Goal: Contribute content

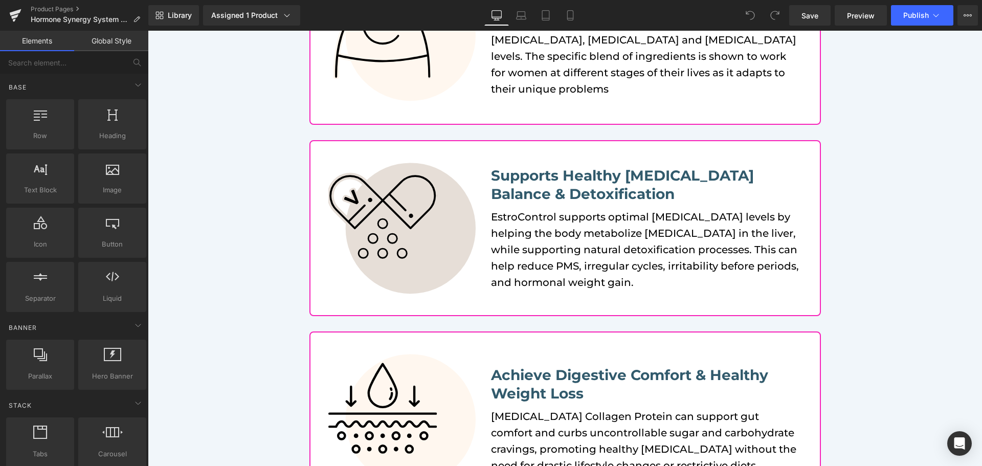
scroll to position [307, 0]
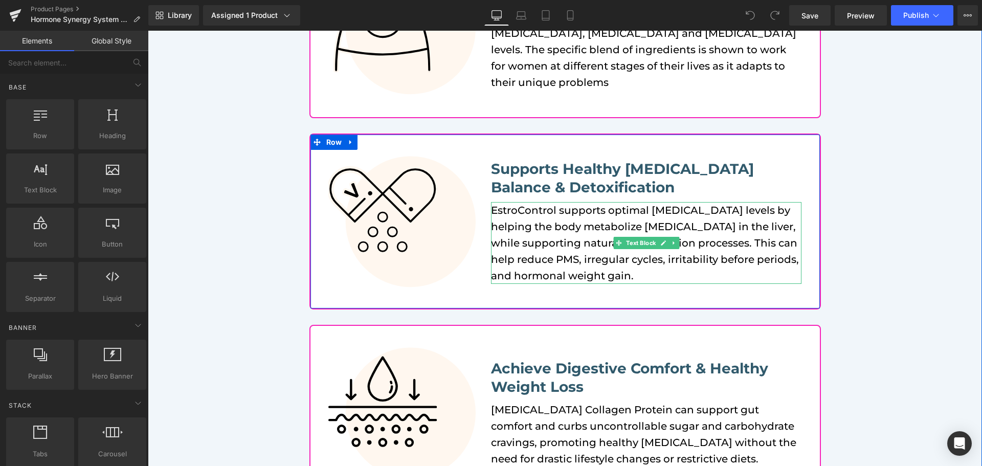
click at [516, 209] on p "EstroControl supports optimal [MEDICAL_DATA] levels by helping the body metabol…" at bounding box center [646, 243] width 311 height 82
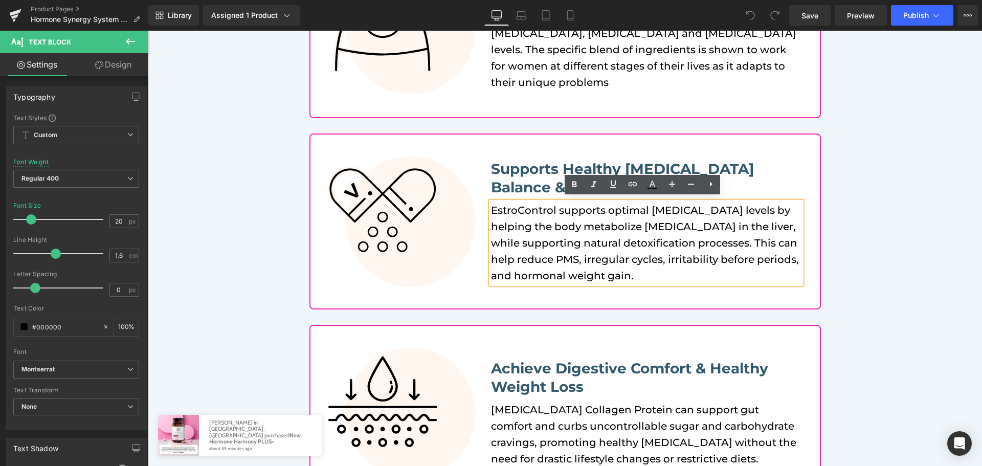
click at [524, 208] on p "EstroControl supports optimal [MEDICAL_DATA] levels by helping the body metabol…" at bounding box center [646, 243] width 311 height 82
click at [519, 222] on p "EstroControl supports optimal [MEDICAL_DATA] levels by helping the body metabol…" at bounding box center [646, 243] width 311 height 82
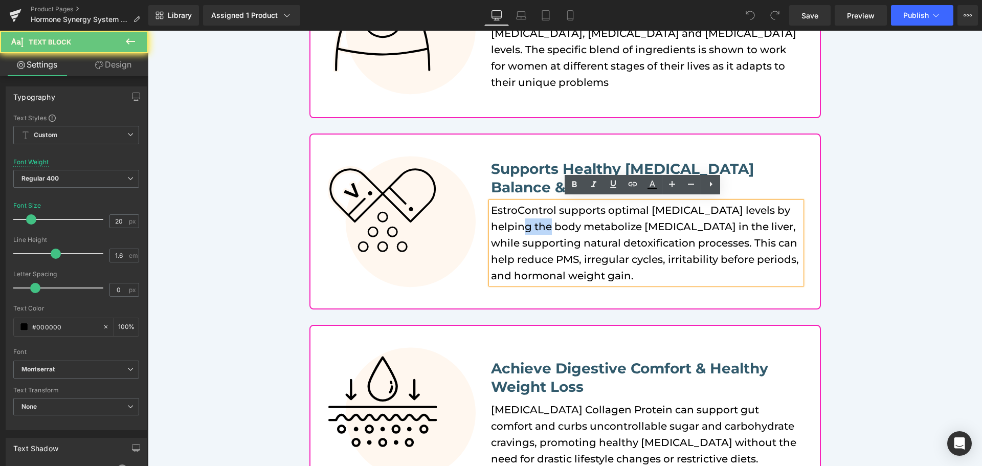
click at [519, 222] on p "EstroControl supports optimal [MEDICAL_DATA] levels by helping the body metabol…" at bounding box center [646, 243] width 311 height 82
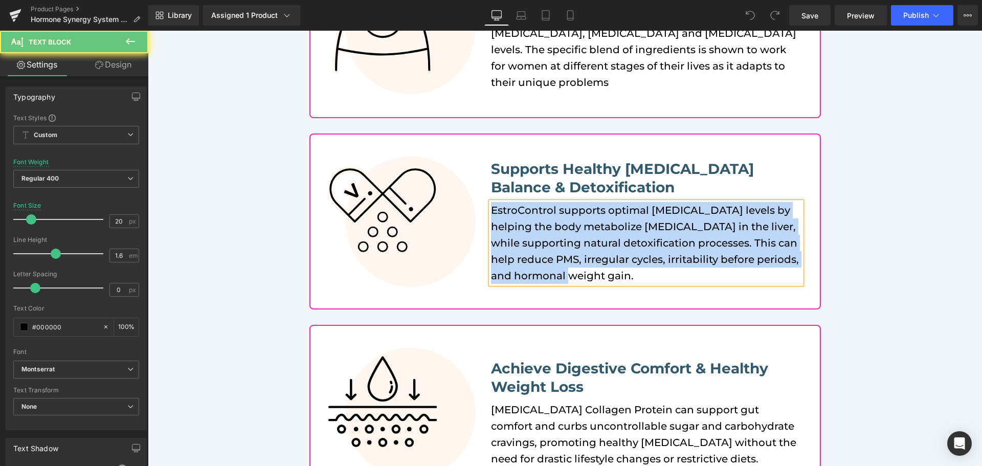
paste div
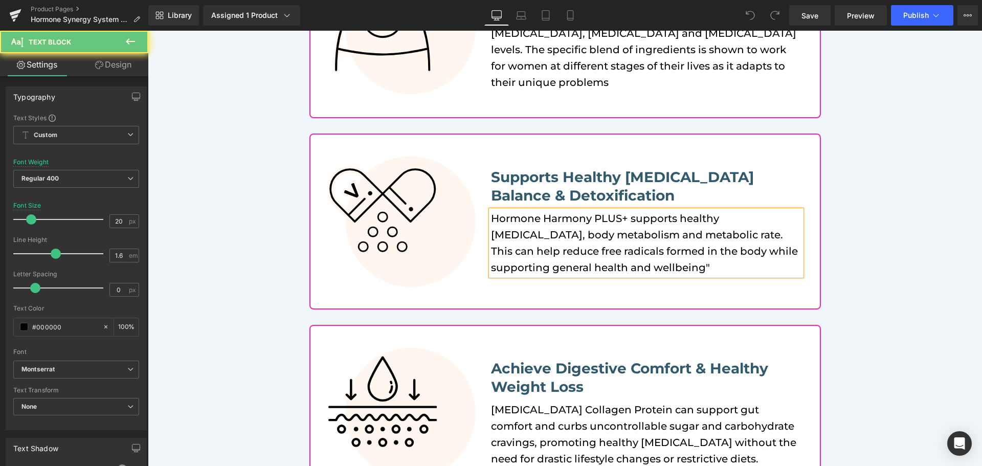
scroll to position [315, 0]
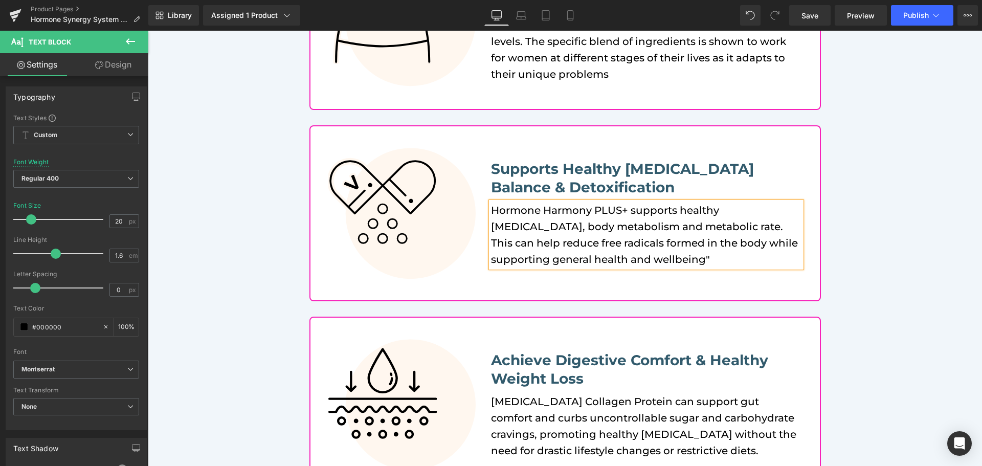
click at [869, 240] on div "Image What's happening on this website [PERSON_NAME] in [GEOGRAPHIC_DATA], [GEO…" at bounding box center [565, 212] width 835 height 562
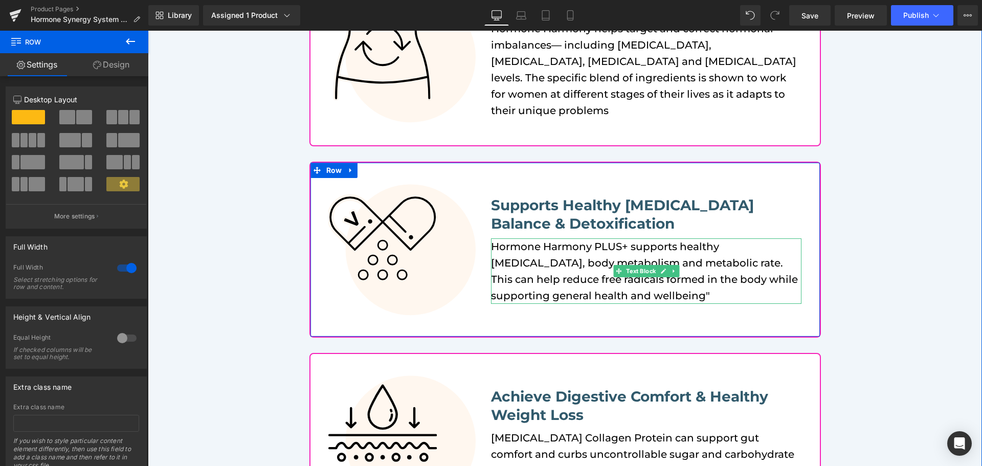
scroll to position [213, 0]
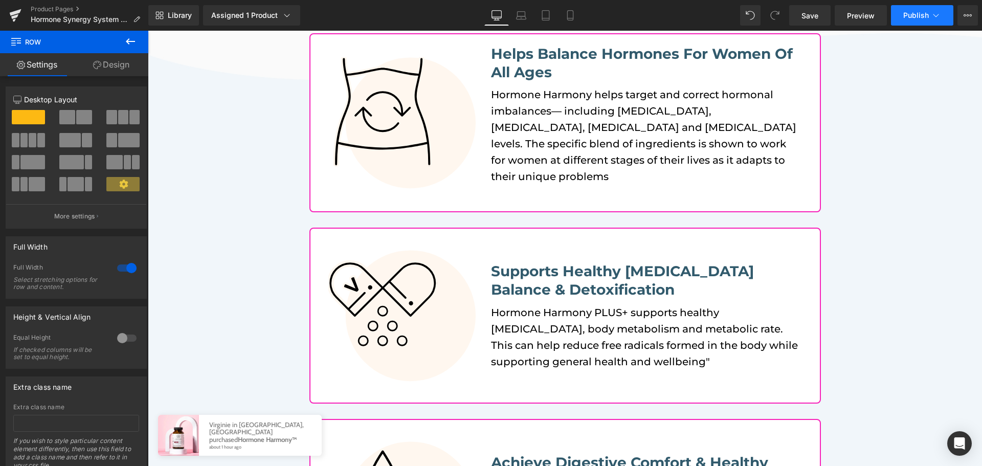
click at [923, 19] on span "Publish" at bounding box center [917, 15] width 26 height 8
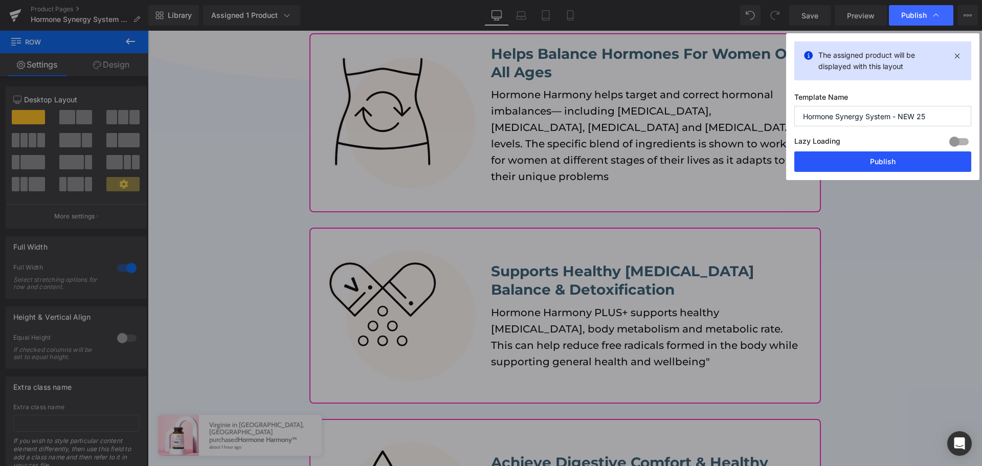
click at [897, 166] on button "Publish" at bounding box center [883, 161] width 177 height 20
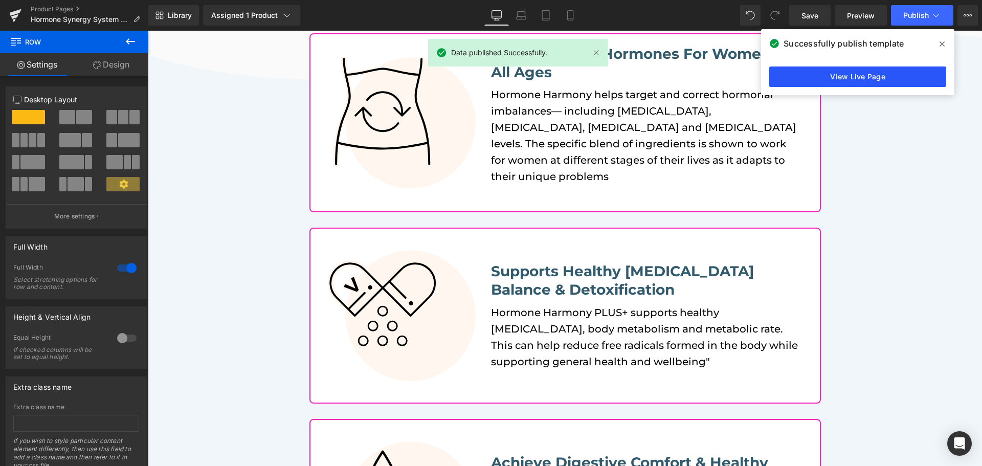
click at [877, 72] on link "View Live Page" at bounding box center [858, 77] width 177 height 20
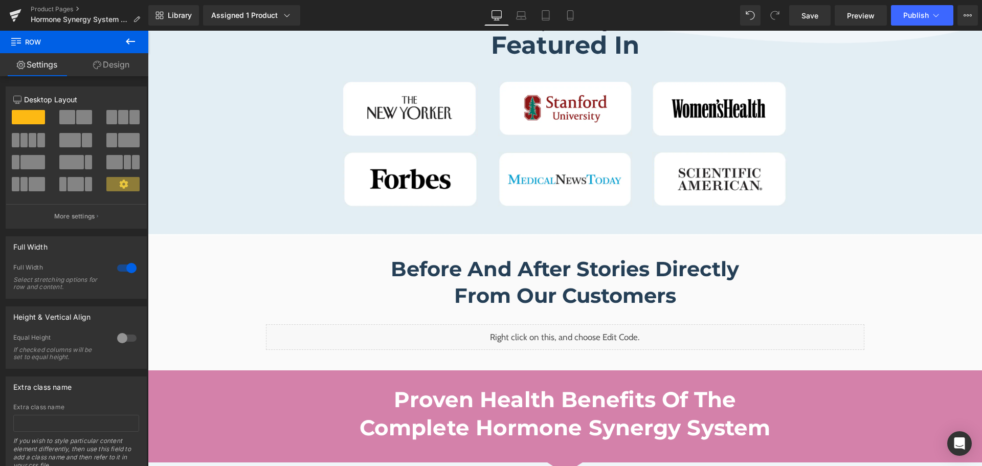
scroll to position [1032, 0]
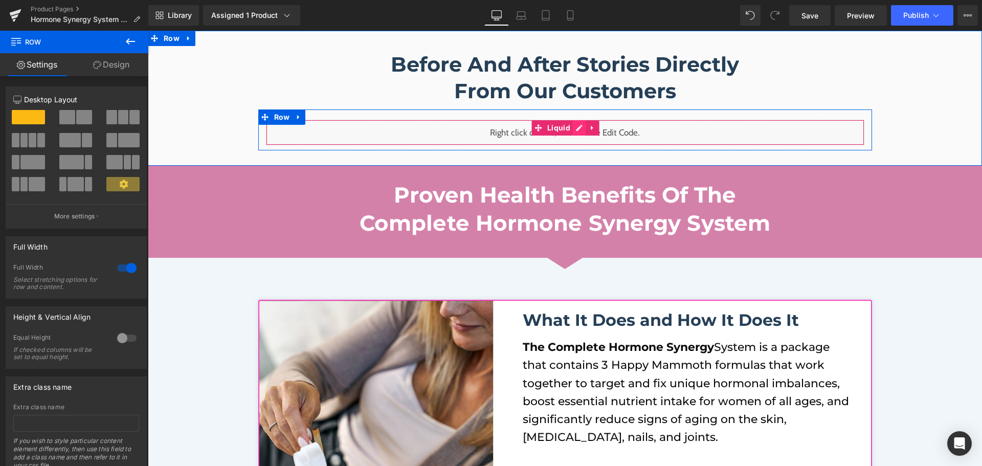
click at [577, 124] on div "Liquid" at bounding box center [565, 133] width 599 height 26
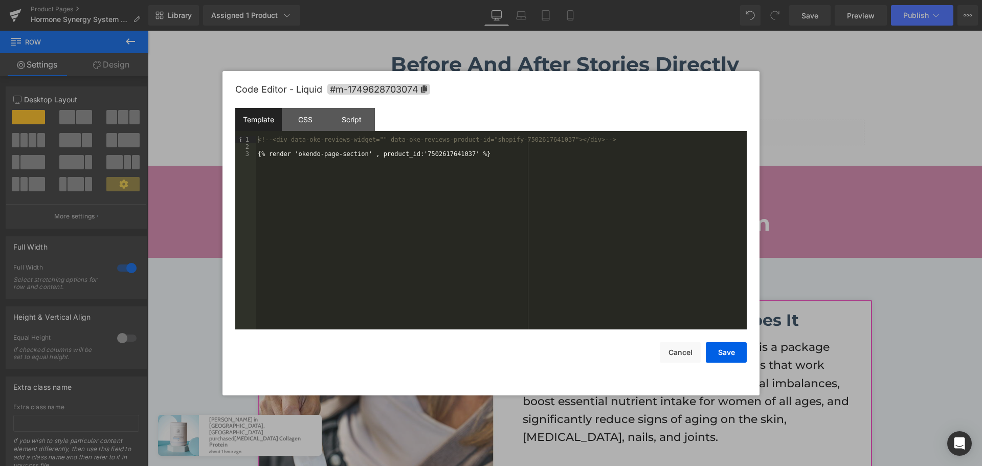
click at [439, 152] on div "<!-- <div data-oke-reviews-widget="" data-oke-reviews-product-id="shopify-75026…" at bounding box center [501, 240] width 491 height 208
click at [727, 348] on button "Save" at bounding box center [726, 352] width 41 height 20
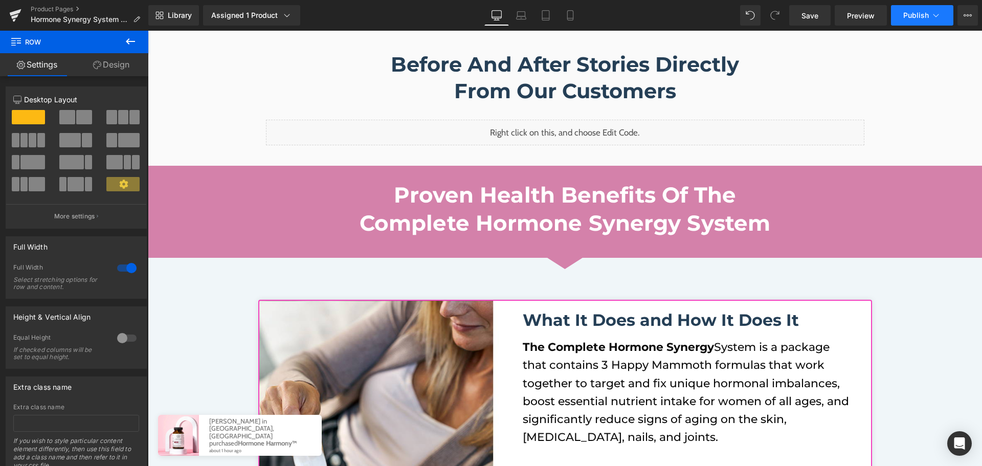
click at [909, 13] on span "Publish" at bounding box center [917, 15] width 26 height 8
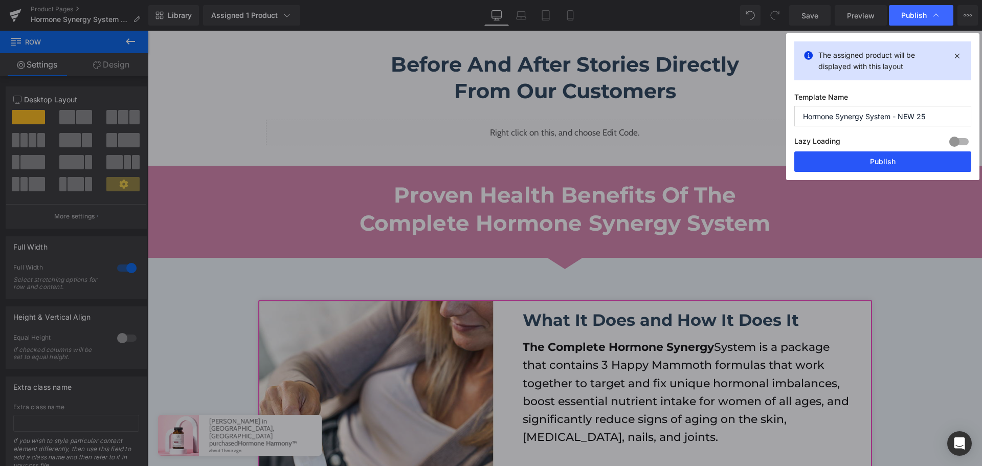
click at [855, 167] on button "Publish" at bounding box center [883, 161] width 177 height 20
